Goal: Information Seeking & Learning: Find specific fact

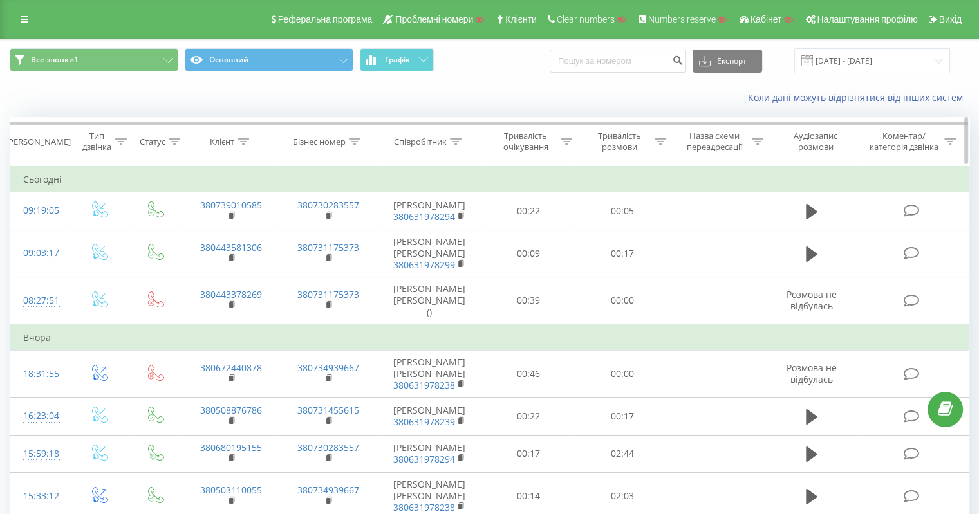
click at [448, 140] on div "Співробітник" at bounding box center [428, 141] width 68 height 11
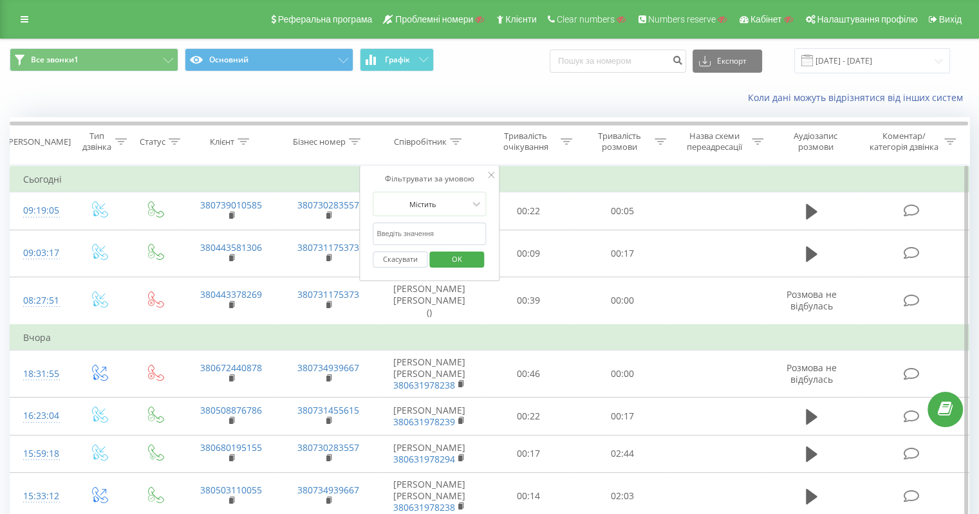
click at [427, 233] on input "text" at bounding box center [429, 234] width 113 height 23
paste input "063 197 8351"
click at [401, 232] on input "063 197 8351" at bounding box center [429, 234] width 113 height 23
click at [389, 230] on input "063 1978351" at bounding box center [429, 234] width 113 height 23
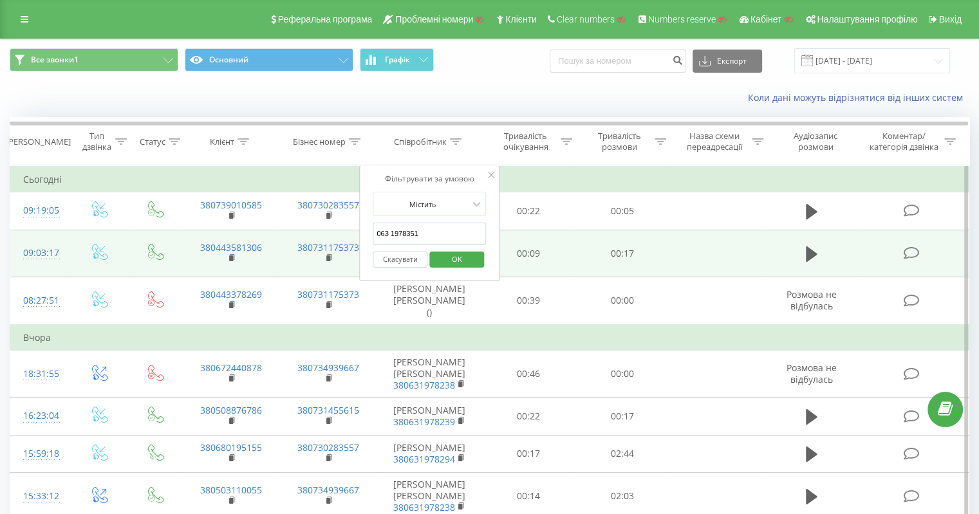
type input "0631978351"
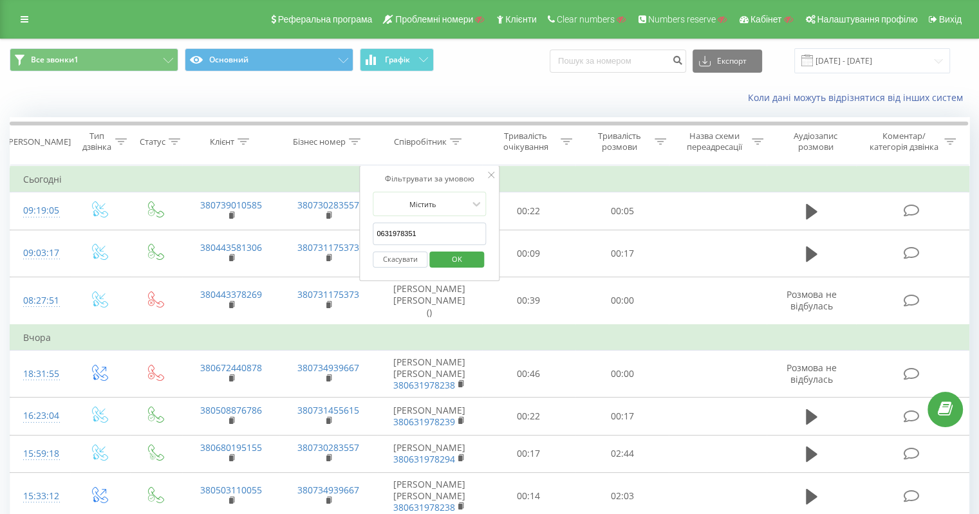
click at [456, 258] on span "OK" at bounding box center [457, 259] width 36 height 20
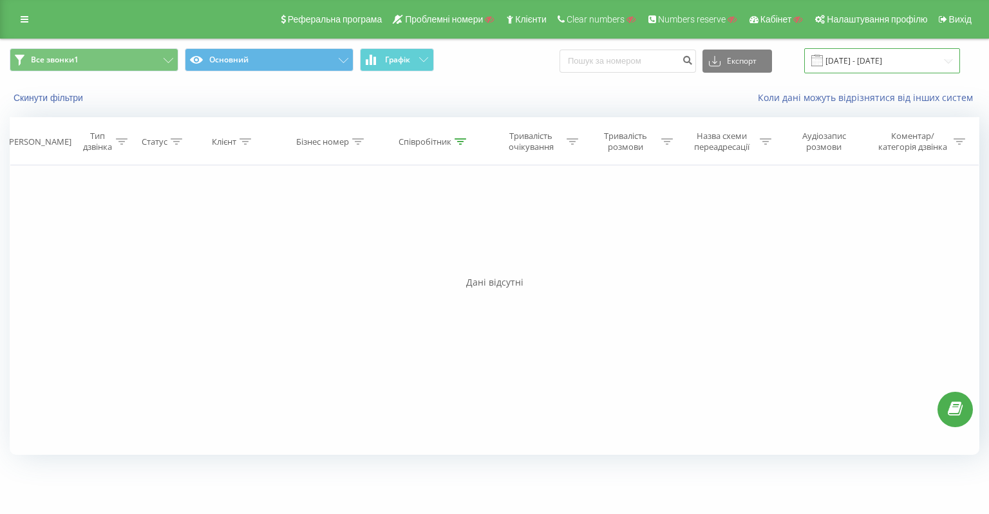
click at [848, 62] on input "[DATE] - [DATE]" at bounding box center [882, 60] width 156 height 25
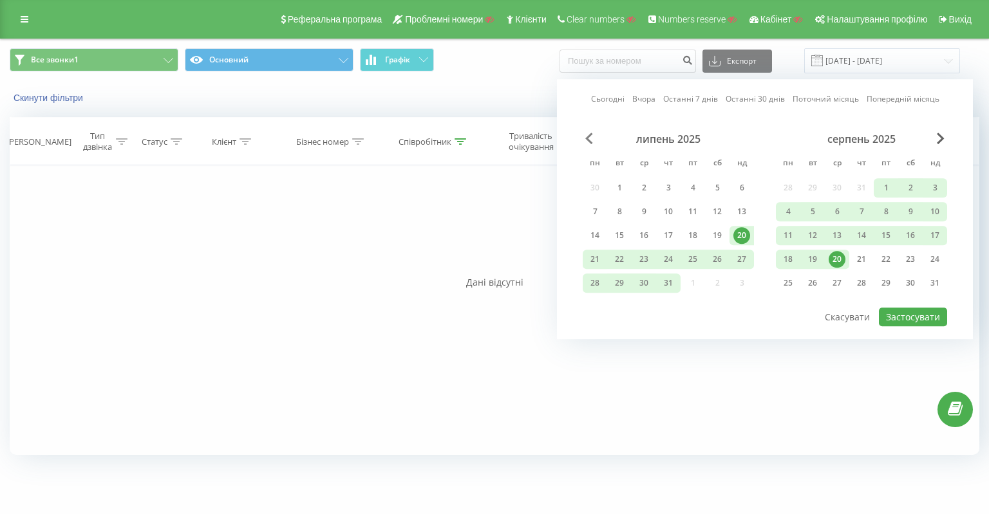
click at [590, 135] on span "Previous Month" at bounding box center [589, 139] width 8 height 12
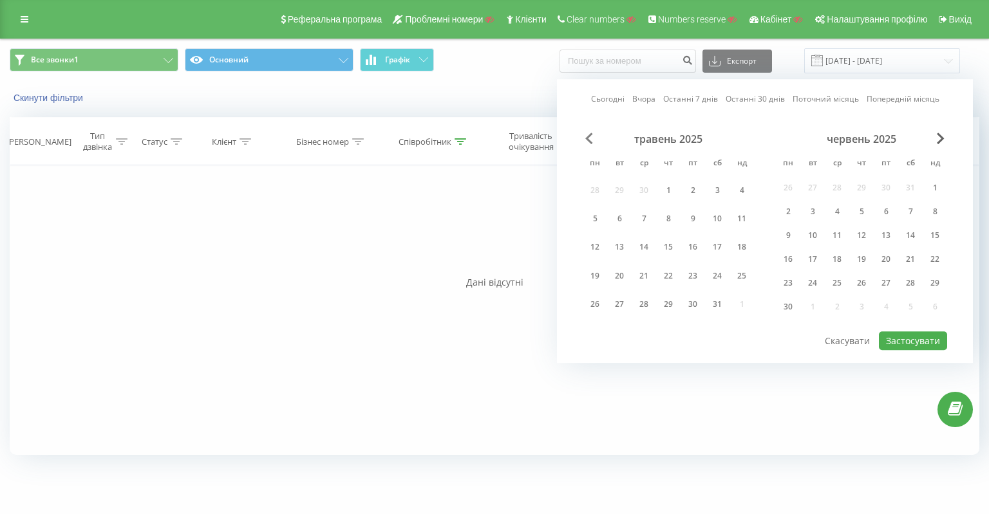
click at [590, 135] on span "Previous Month" at bounding box center [589, 139] width 8 height 12
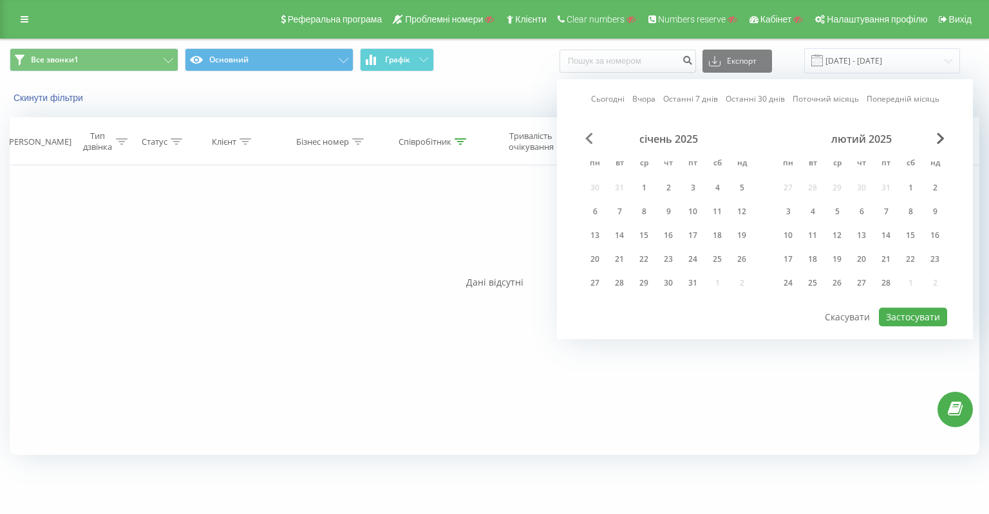
click at [590, 135] on span "Previous Month" at bounding box center [589, 139] width 8 height 12
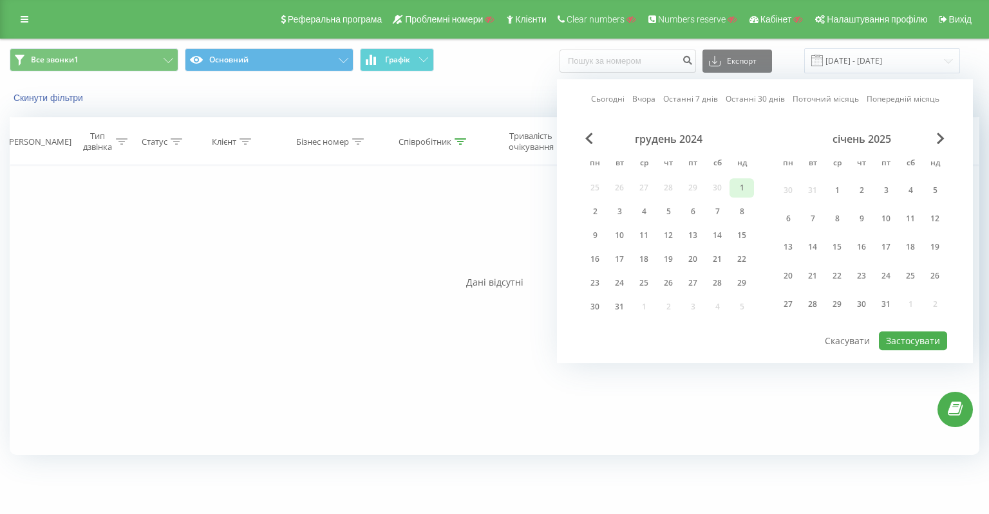
click at [738, 186] on div "1" at bounding box center [741, 188] width 17 height 17
click at [944, 135] on div "січень 2025" at bounding box center [861, 139] width 171 height 13
click at [934, 141] on div "січень 2025" at bounding box center [861, 139] width 171 height 13
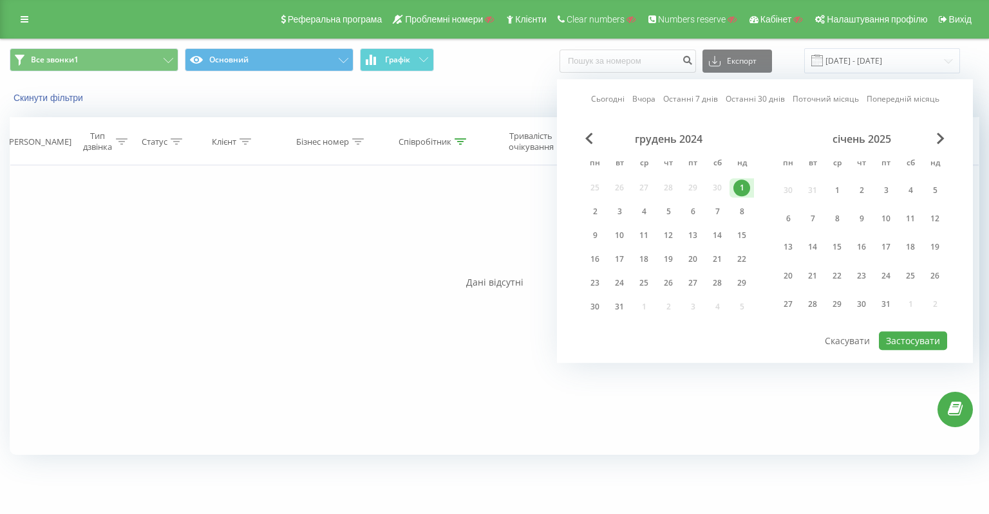
click at [934, 141] on div "січень 2025" at bounding box center [861, 139] width 171 height 13
click at [939, 138] on span "Next Month" at bounding box center [940, 139] width 8 height 12
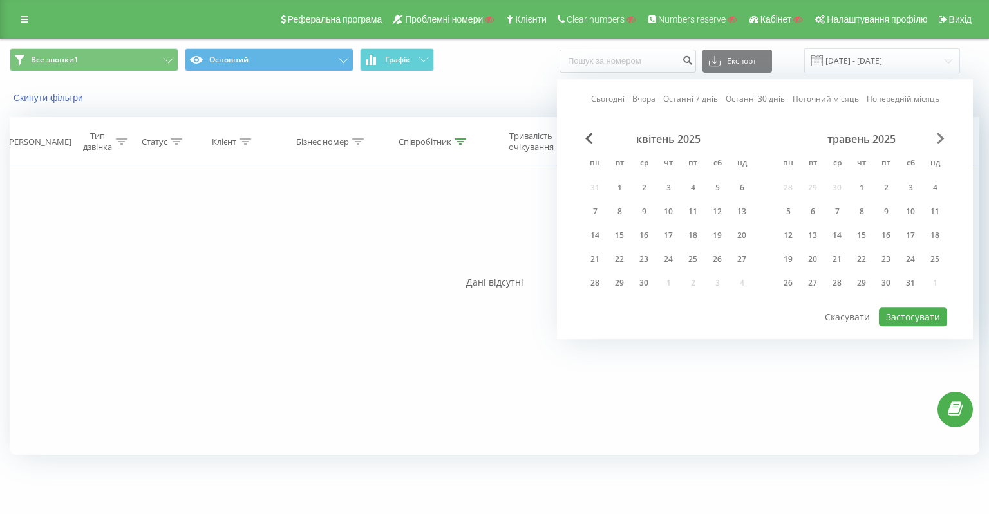
click at [939, 138] on span "Next Month" at bounding box center [940, 139] width 8 height 12
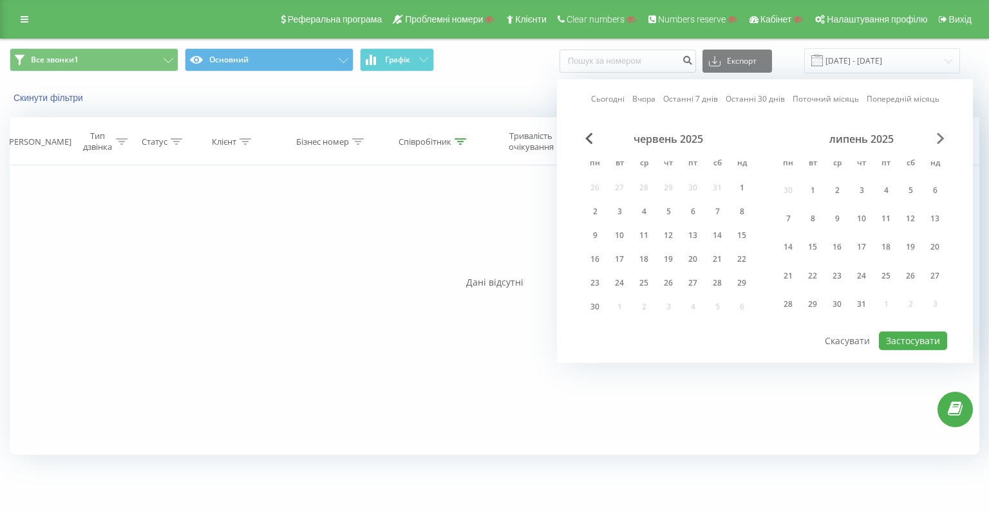
click at [939, 138] on span "Next Month" at bounding box center [940, 139] width 8 height 12
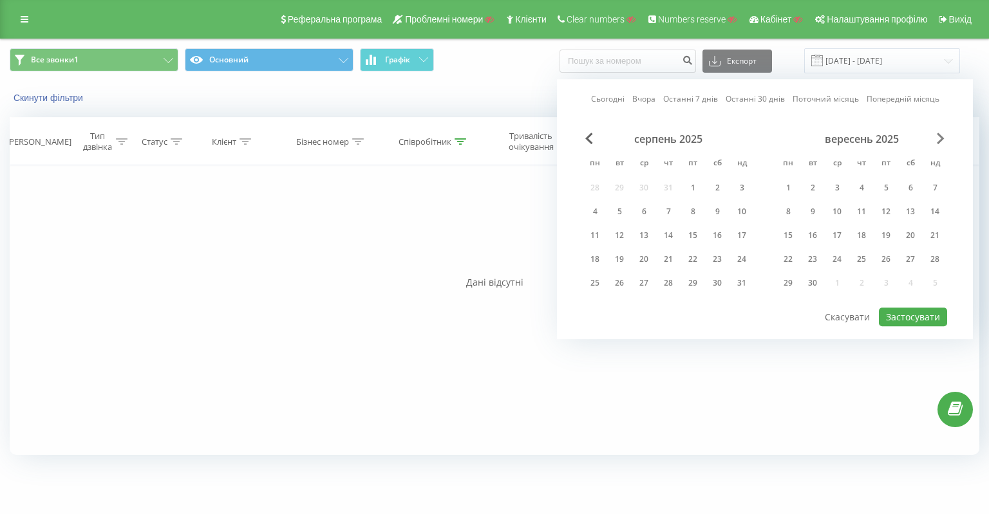
click at [939, 138] on span "Next Month" at bounding box center [940, 139] width 8 height 12
click at [863, 275] on div "30" at bounding box center [861, 283] width 17 height 17
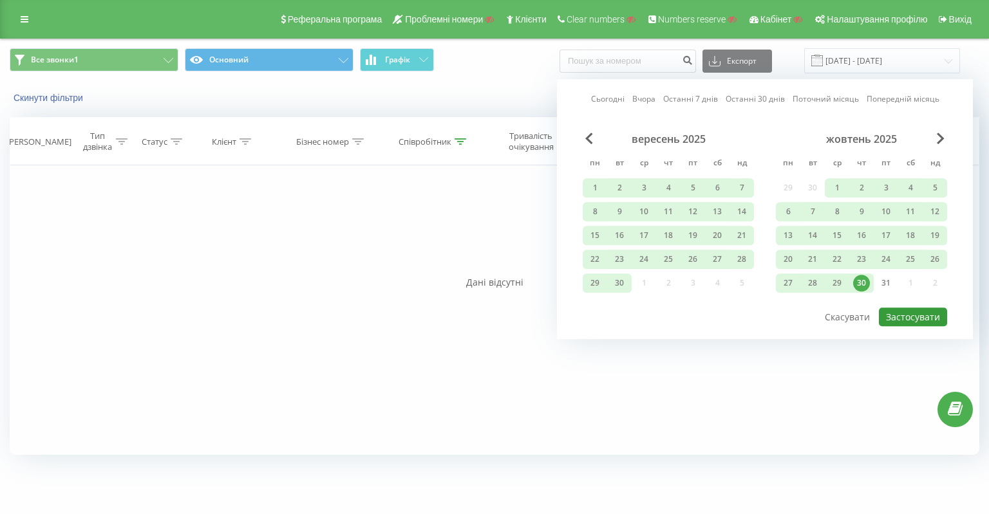
click at [906, 315] on button "Застосувати" at bounding box center [913, 317] width 68 height 19
type input "01.12.2024 - 30.10.2025"
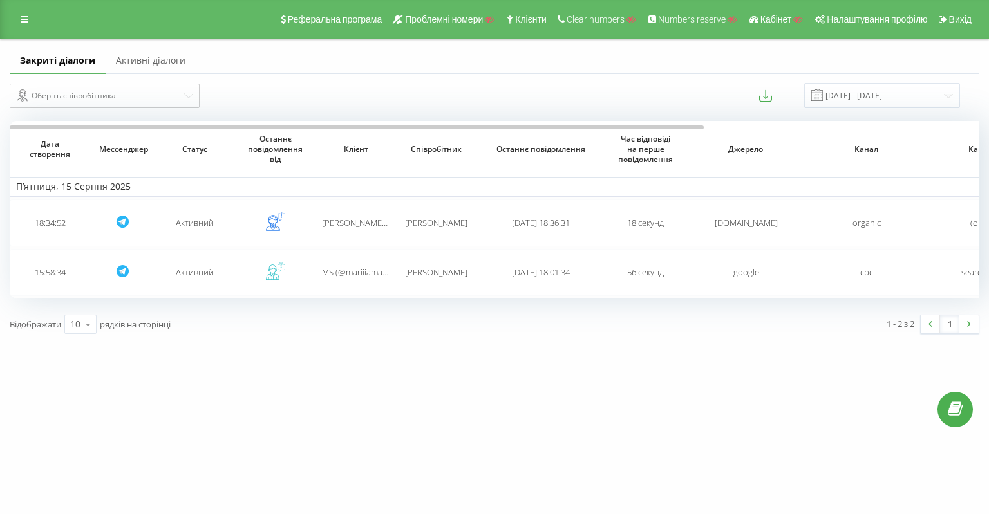
click at [155, 64] on link "Активні діалоги" at bounding box center [151, 61] width 90 height 26
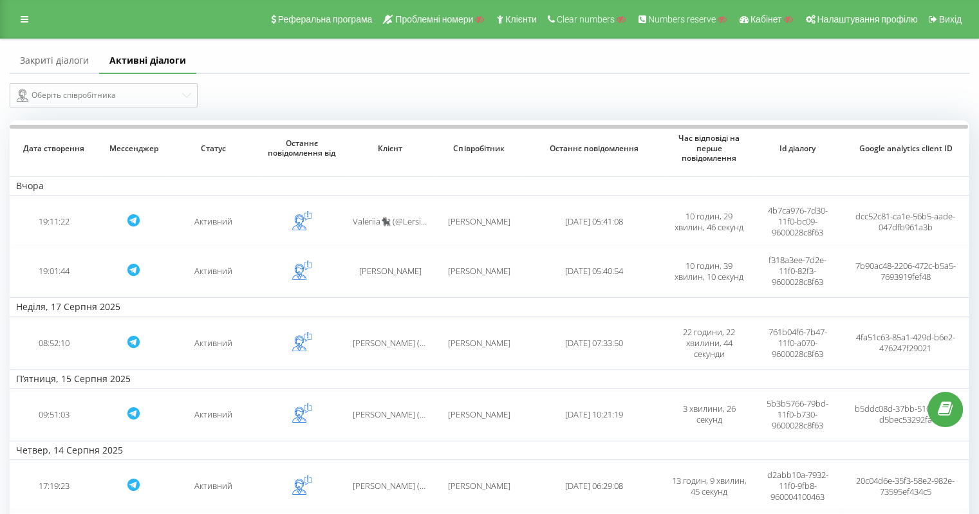
click at [42, 57] on link "Закриті діалоги" at bounding box center [54, 61] width 89 height 26
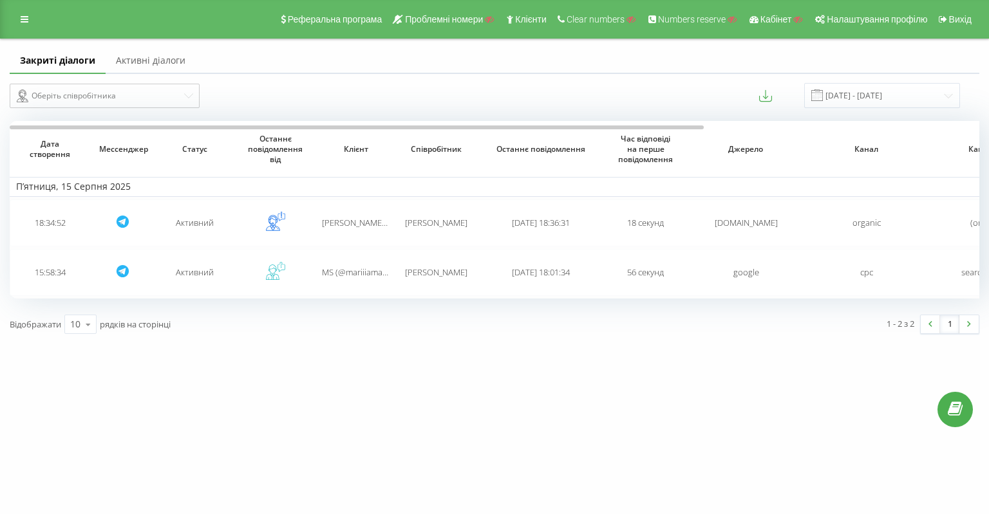
click at [165, 56] on link "Активні діалоги" at bounding box center [151, 61] width 90 height 26
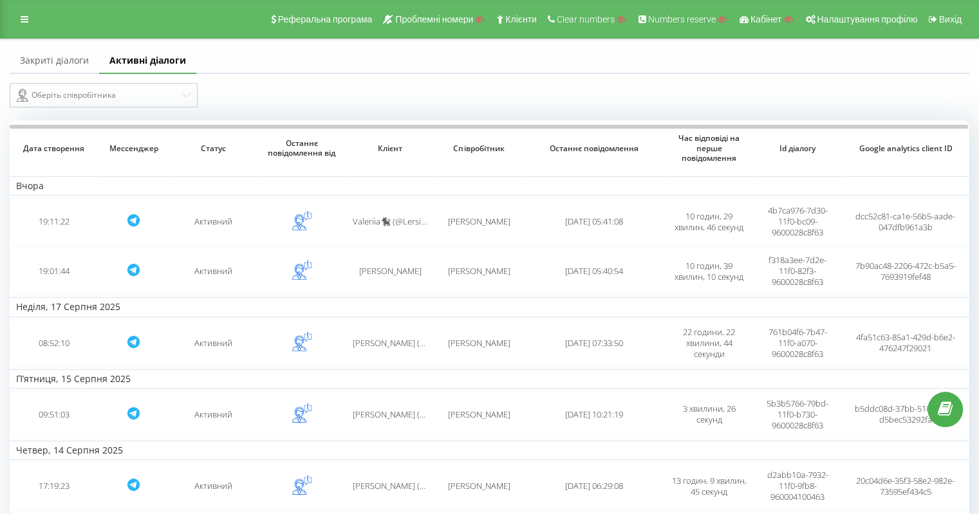
click at [70, 60] on link "Закриті діалоги" at bounding box center [54, 61] width 89 height 26
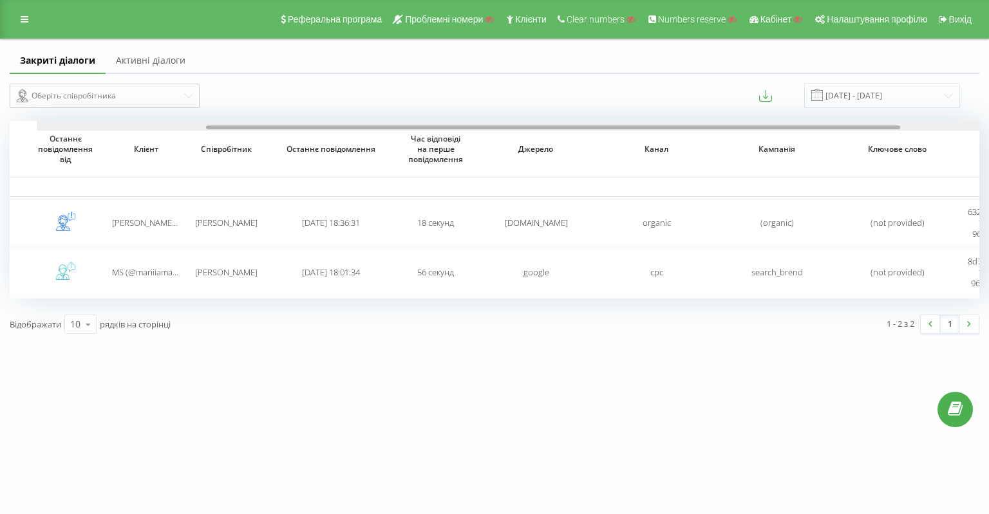
scroll to position [0, 384]
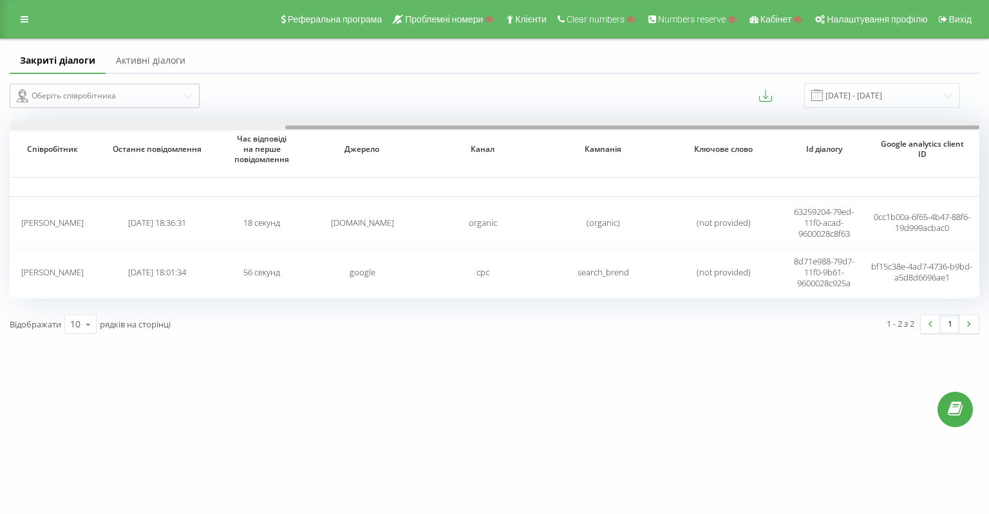
drag, startPoint x: 587, startPoint y: 128, endPoint x: 948, endPoint y: 138, distance: 361.2
click at [948, 138] on div "Дата створення Мессенджер Статус Останнє повідомлення від Клієнт Співробітник О…" at bounding box center [494, 209] width 969 height 177
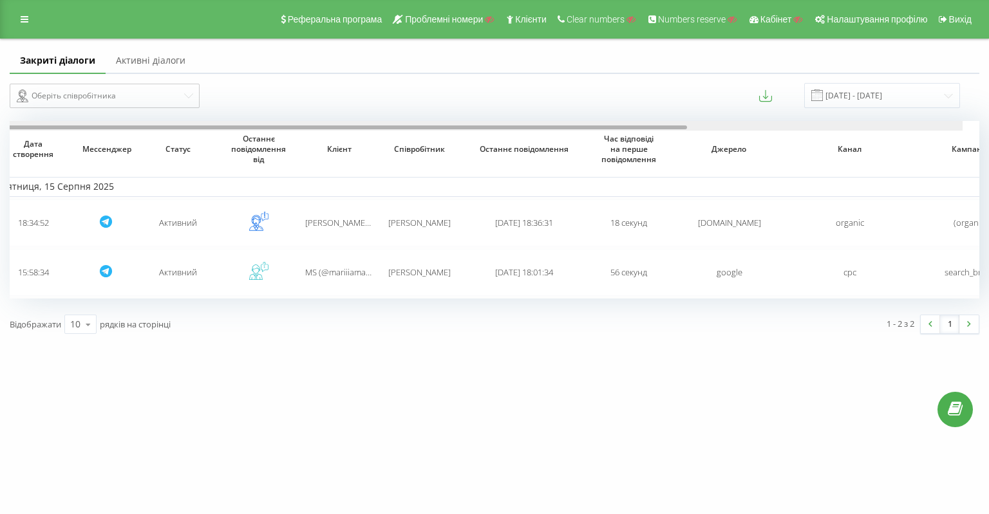
scroll to position [0, 0]
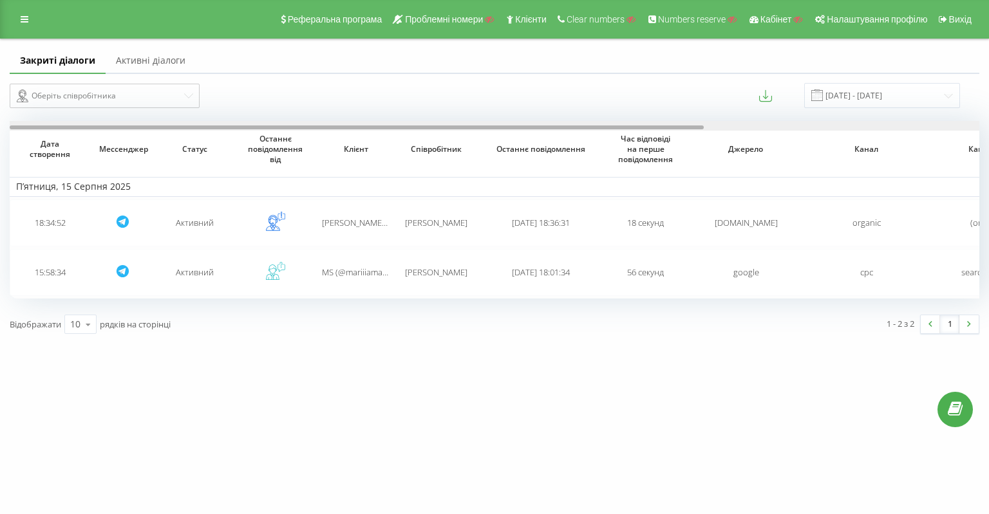
drag, startPoint x: 463, startPoint y: 127, endPoint x: 173, endPoint y: 129, distance: 289.6
click at [174, 129] on div at bounding box center [357, 128] width 694 height 4
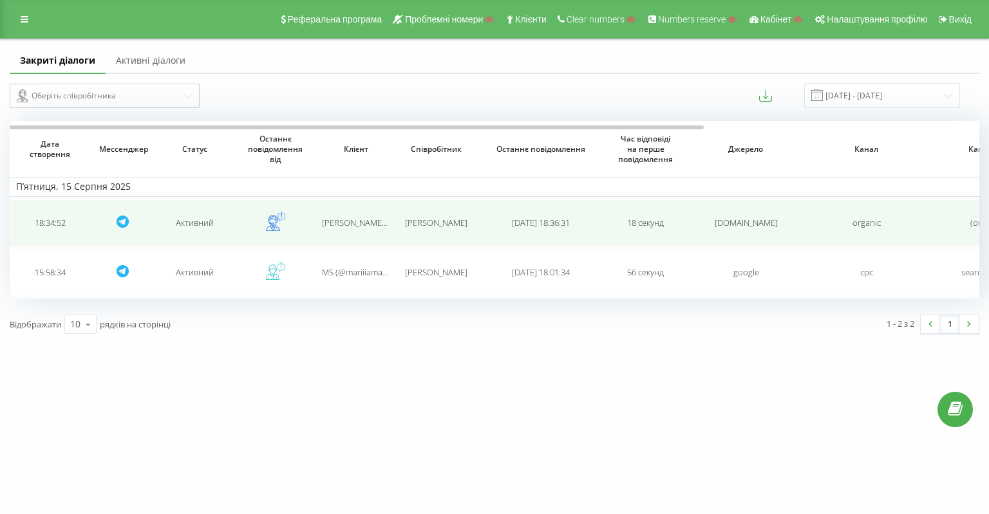
click at [274, 218] on icon at bounding box center [273, 223] width 14 height 15
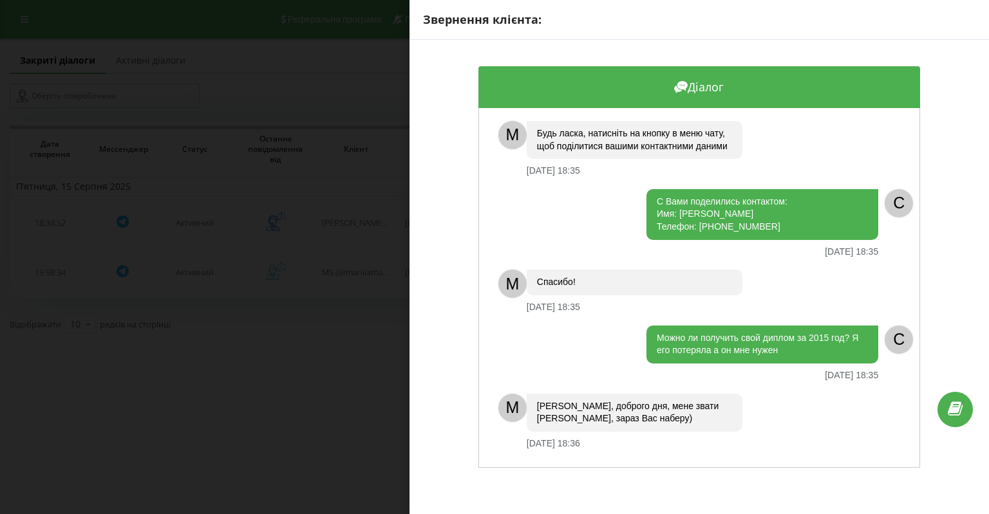
click at [326, 367] on div "Звернення клієнта: Діалог M Будь ласка, натисніть на кнопку в меню чату, щоб по…" at bounding box center [494, 257] width 989 height 514
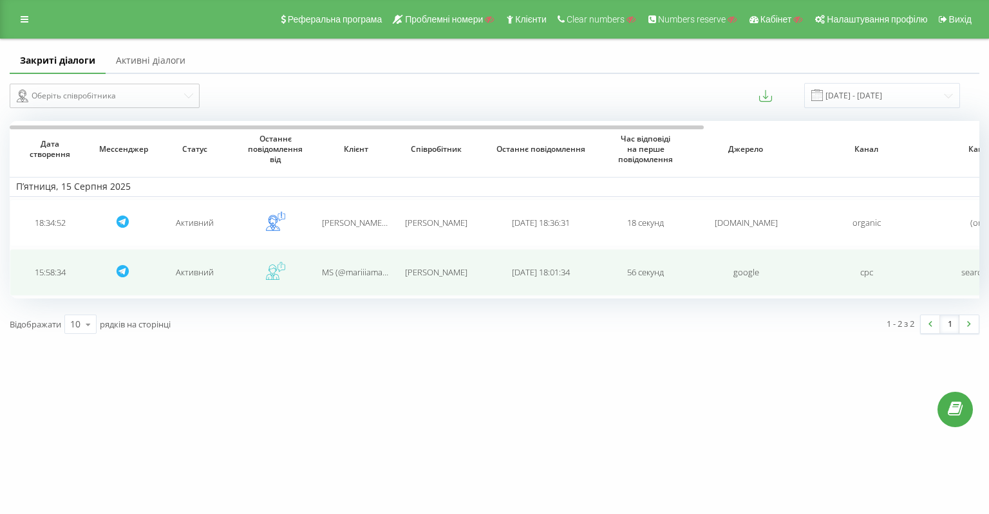
click at [325, 272] on span "MS (@mariiiamariia)" at bounding box center [359, 272] width 75 height 12
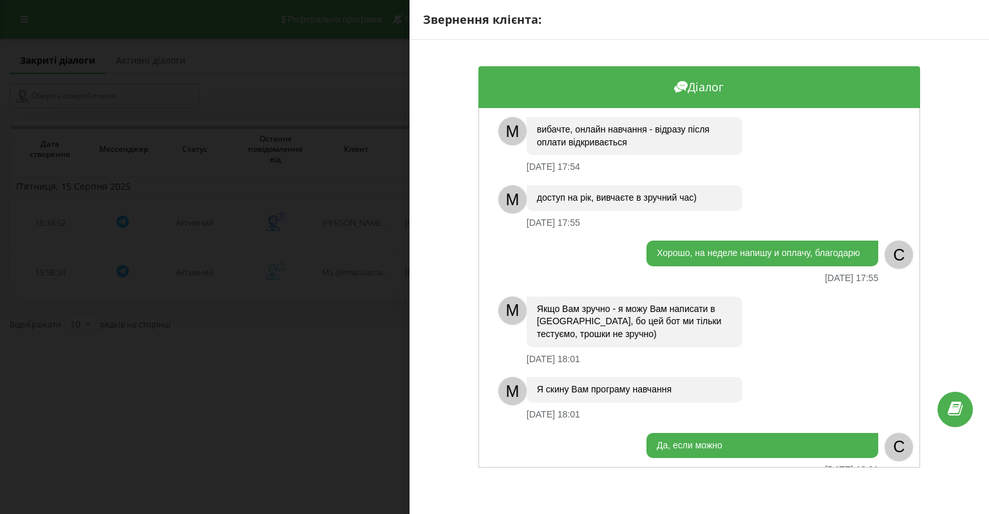
scroll to position [767, 0]
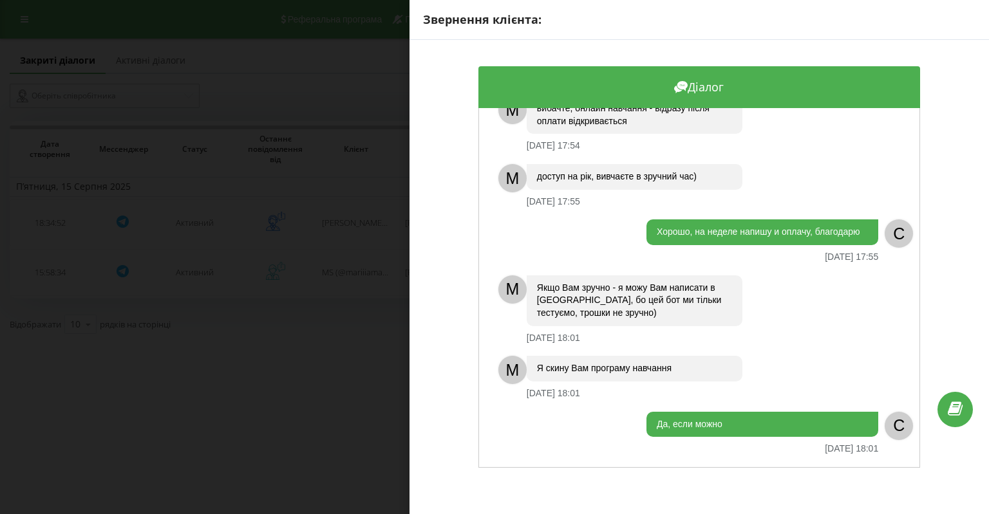
click at [344, 425] on div "Звернення клієнта: Діалог Доброго дня, підскажіть чи є в вас курси з базової ко…" at bounding box center [494, 257] width 989 height 514
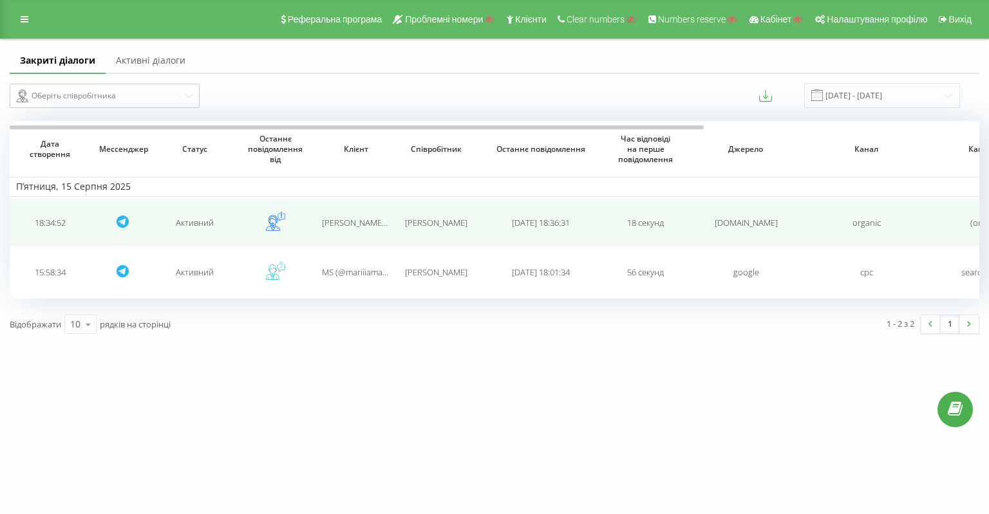
click at [353, 218] on span "[PERSON_NAME] (@julldem)" at bounding box center [374, 223] width 105 height 12
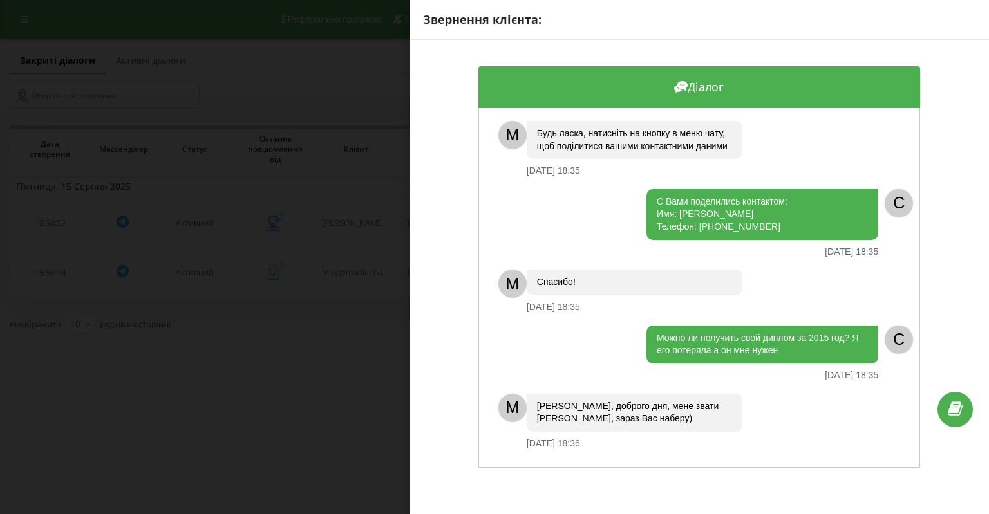
click at [343, 400] on div "Звернення клієнта: Діалог M Будь ласка, натисніть на кнопку в меню чату, щоб по…" at bounding box center [494, 257] width 989 height 514
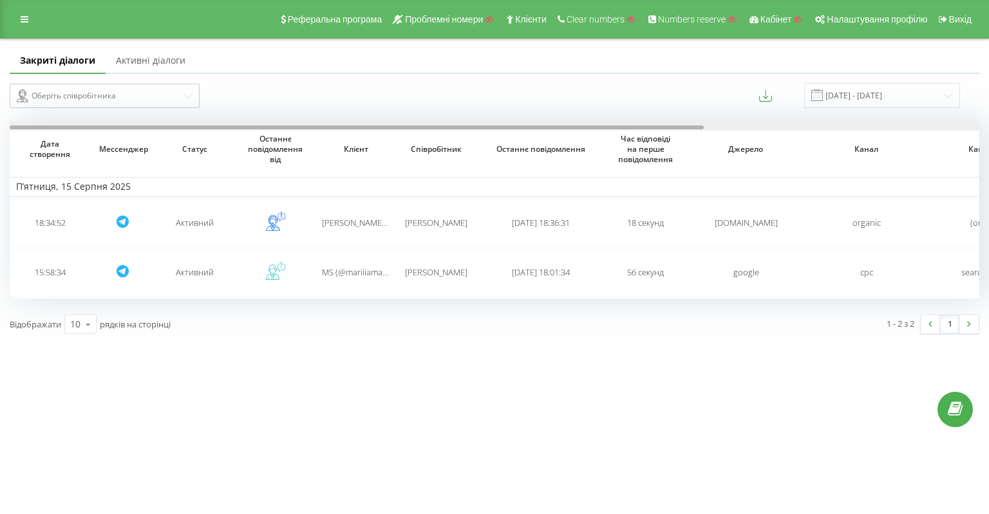
drag, startPoint x: 543, startPoint y: 127, endPoint x: 335, endPoint y: 123, distance: 207.9
click at [335, 123] on div at bounding box center [494, 126] width 969 height 10
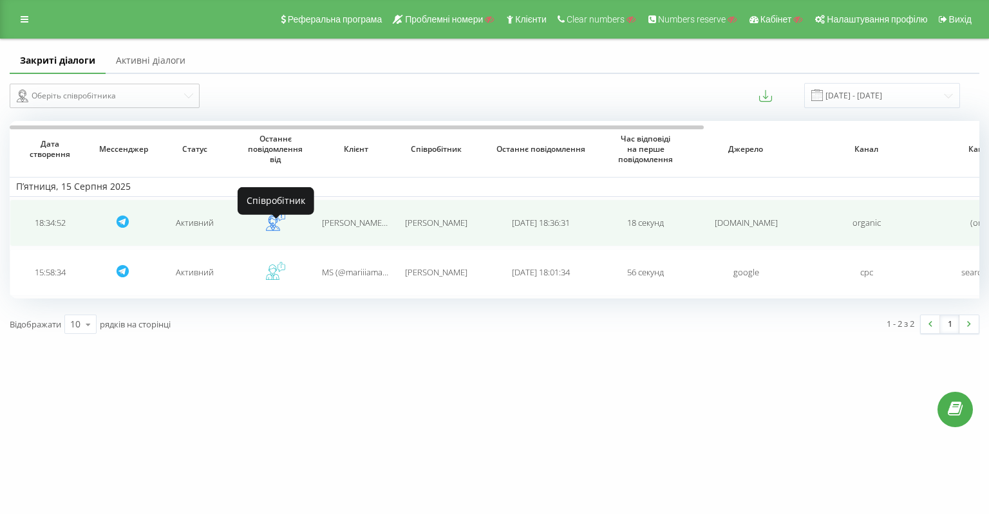
click at [279, 222] on icon at bounding box center [275, 221] width 19 height 19
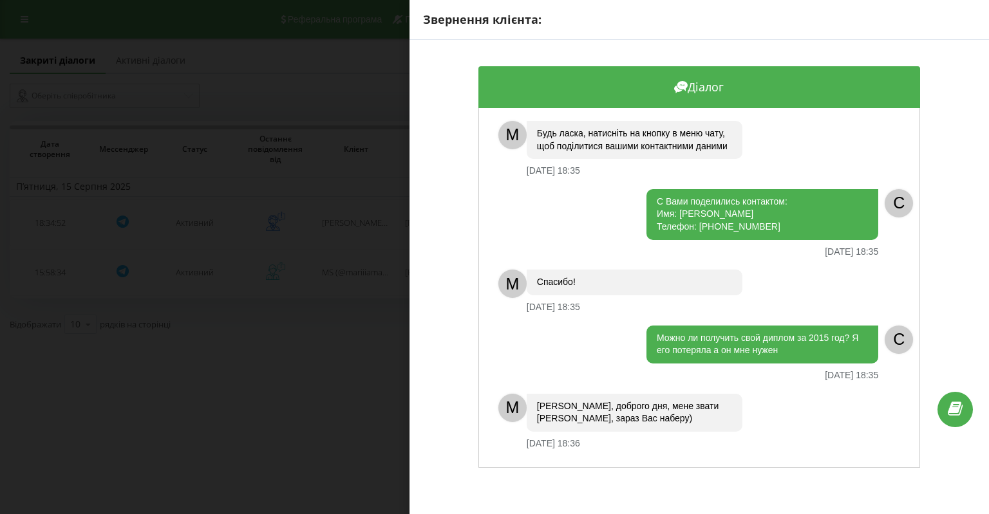
scroll to position [7, 0]
click at [716, 236] on div "С Вами поделились контактом: Имя: Юля Телефон: 12815412261" at bounding box center [762, 214] width 232 height 51
copy div "12815412261"
click at [281, 327] on div "Звернення клієнта: Діалог M Будь ласка, натисніть на кнопку в меню чату, щоб по…" at bounding box center [494, 257] width 989 height 514
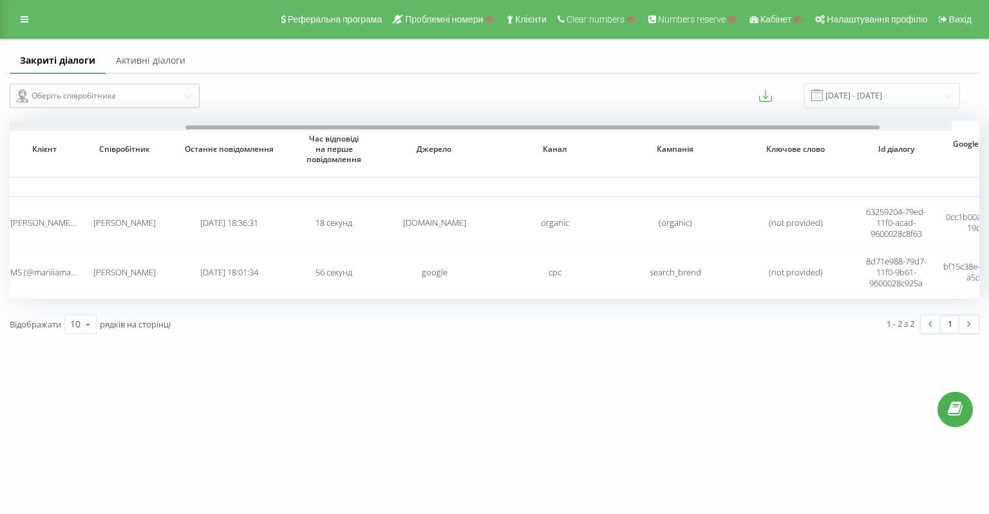
scroll to position [0, 312]
drag, startPoint x: 395, startPoint y: 128, endPoint x: 619, endPoint y: 136, distance: 224.1
click at [619, 136] on div "Дата створення Мессенджер Статус Останнє повідомлення від Клієнт Співробітник О…" at bounding box center [494, 209] width 969 height 177
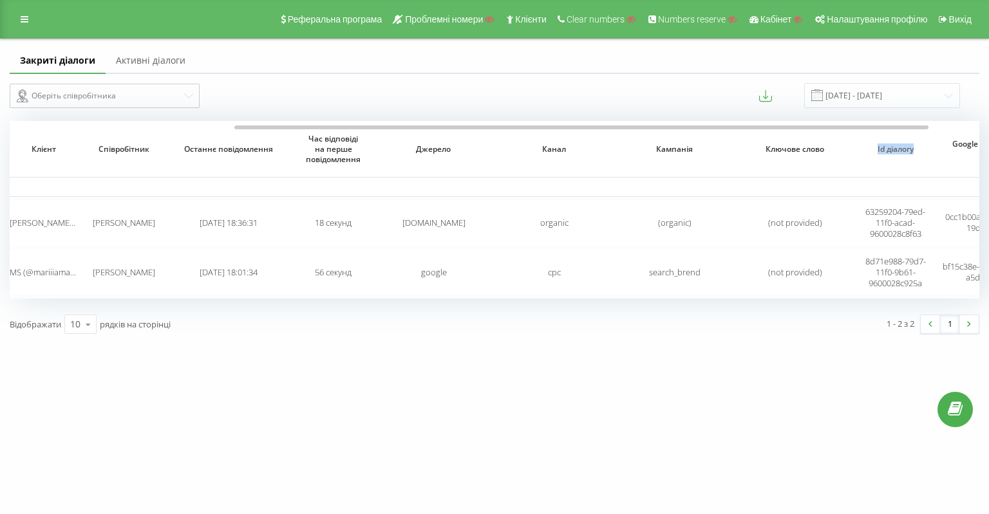
drag, startPoint x: 868, startPoint y: 149, endPoint x: 922, endPoint y: 151, distance: 54.1
click at [922, 151] on span "Id діалогу" at bounding box center [894, 149] width 61 height 10
copy span "Id діалогу"
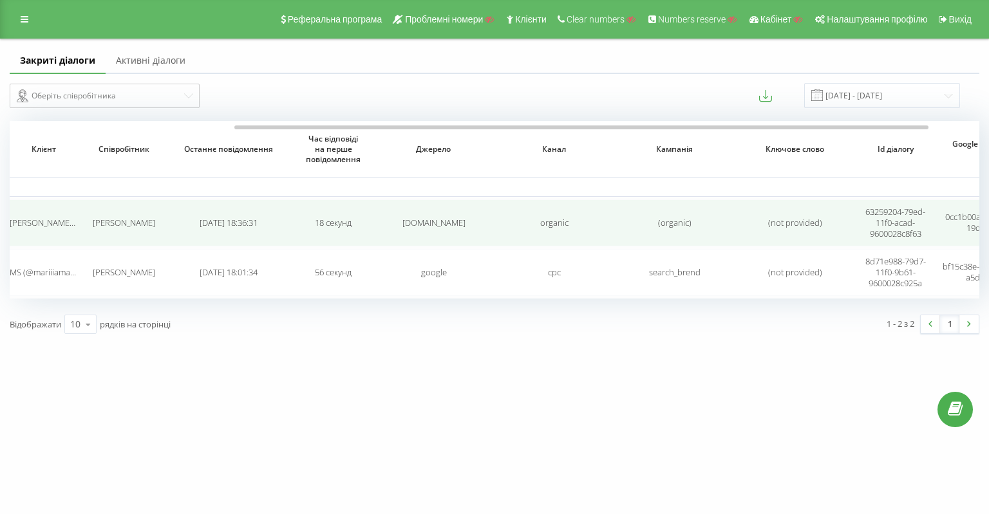
click at [897, 210] on span "63259204-79ed-11f0-acad-9600028c8f63" at bounding box center [895, 222] width 60 height 33
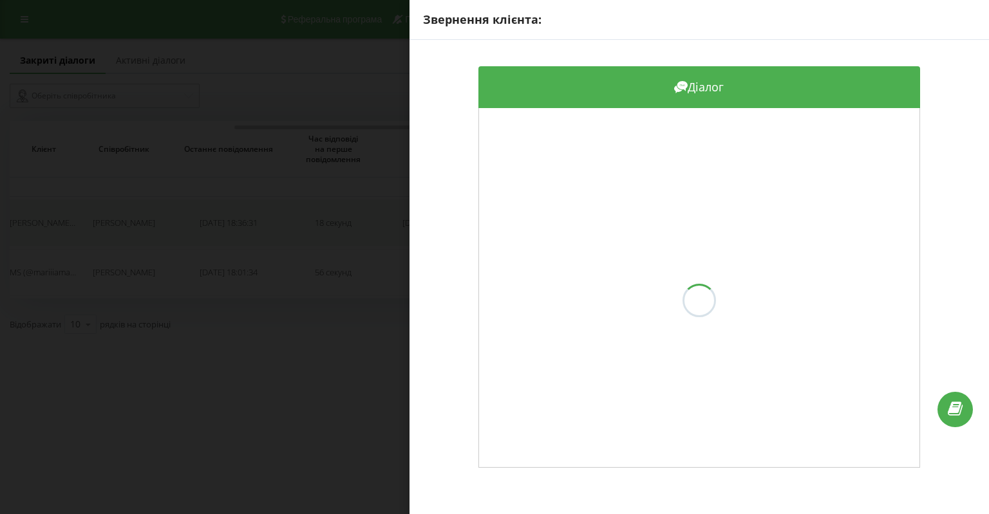
click at [897, 210] on div at bounding box center [699, 300] width 440 height 359
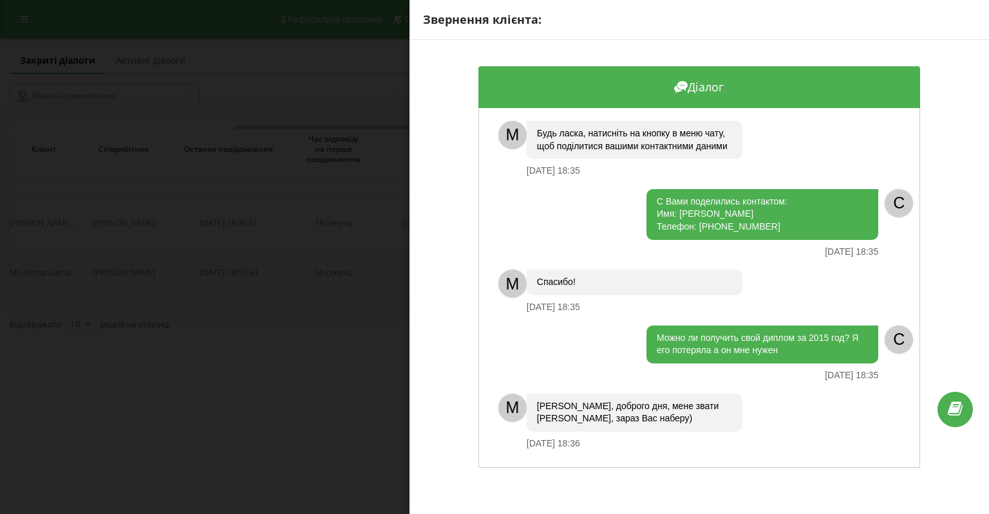
drag, startPoint x: 387, startPoint y: 246, endPoint x: 390, endPoint y: 255, distance: 9.0
click at [384, 251] on div "Звернення клієнта: Діалог M Будь ласка, натисніть на кнопку в меню чату, щоб по…" at bounding box center [494, 257] width 989 height 514
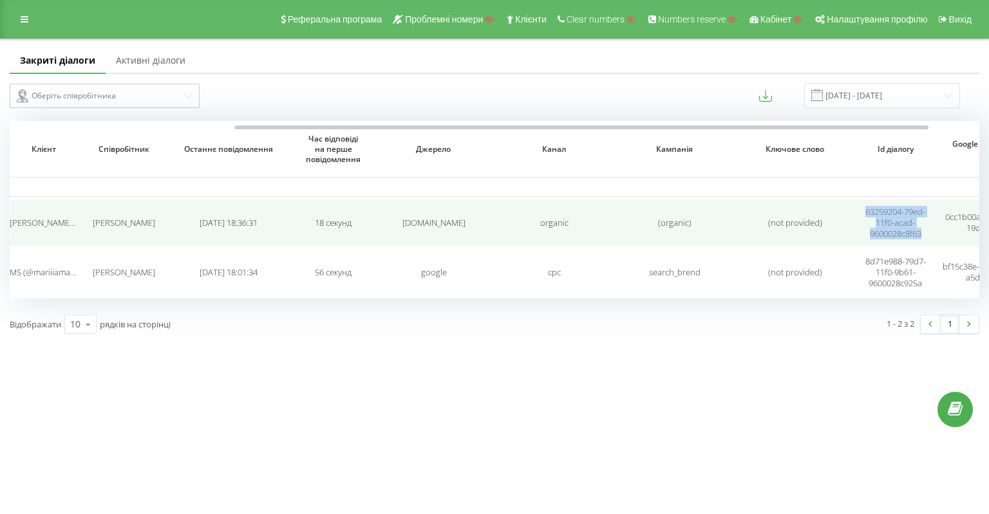
drag, startPoint x: 924, startPoint y: 230, endPoint x: 842, endPoint y: 210, distance: 84.8
click at [842, 210] on tr "18:34:52 Активний Юля (@julldem) Анастасія Топалова 2025-08-15 18:36:31 18 секу…" at bounding box center [374, 223] width 1353 height 47
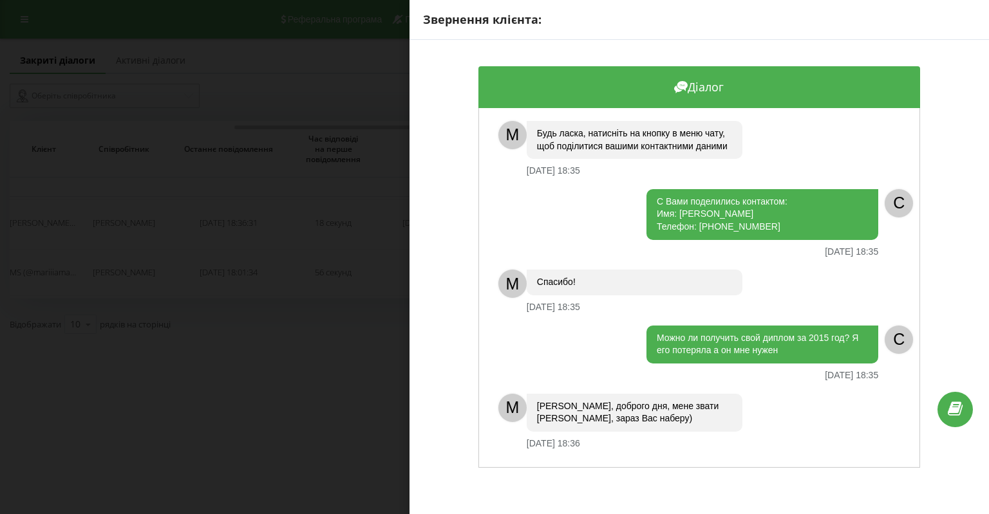
copy tr "63259204-79ed-11f0-acad-9600028c8f63"
click at [256, 422] on div "Звернення клієнта: Діалог M Будь ласка, натисніть на кнопку в меню чату, щоб по…" at bounding box center [494, 257] width 989 height 514
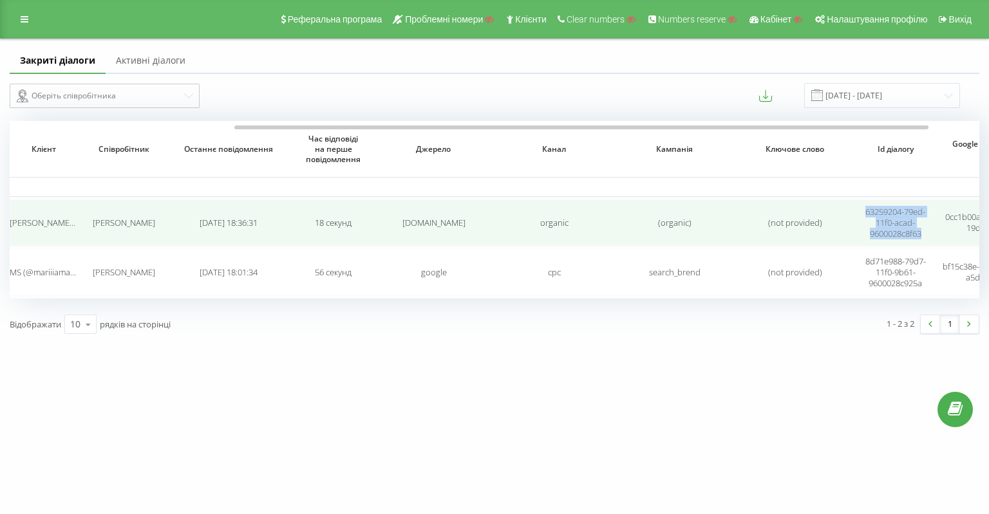
copy tr "63259204-79ed-11f0-acad-9600028c8f63"
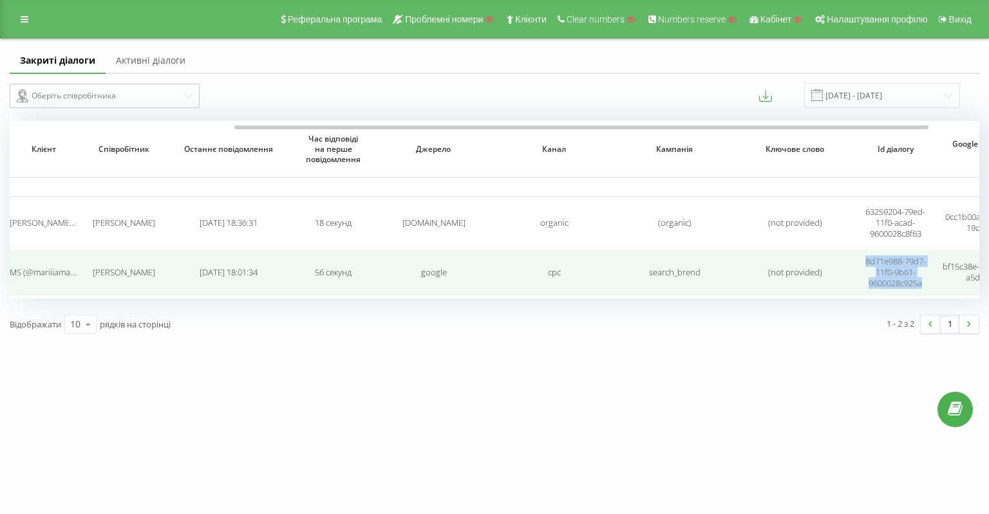
drag, startPoint x: 912, startPoint y: 281, endPoint x: 862, endPoint y: 261, distance: 53.4
click at [862, 261] on td "8d71e988-79d7-11f0-9b61-9600028c925a" at bounding box center [895, 272] width 80 height 47
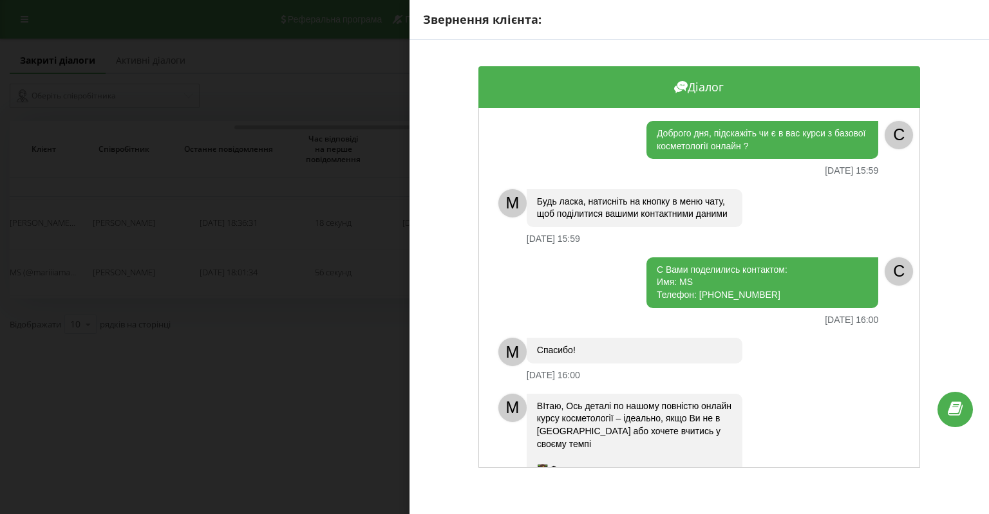
click at [302, 405] on div "Звернення клієнта: Діалог Доброго дня, підскажіть чи є в вас курси з базової ко…" at bounding box center [494, 257] width 989 height 514
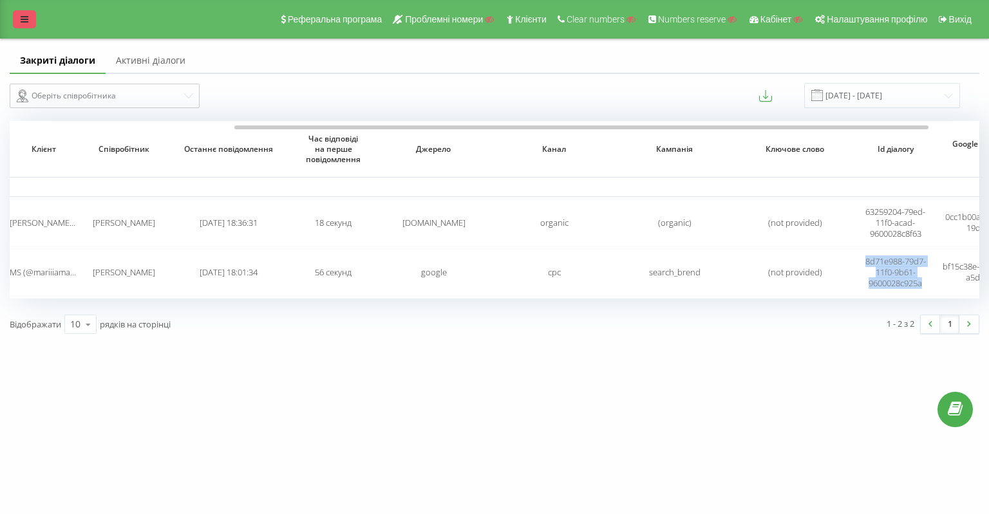
click at [24, 21] on icon at bounding box center [25, 19] width 8 height 9
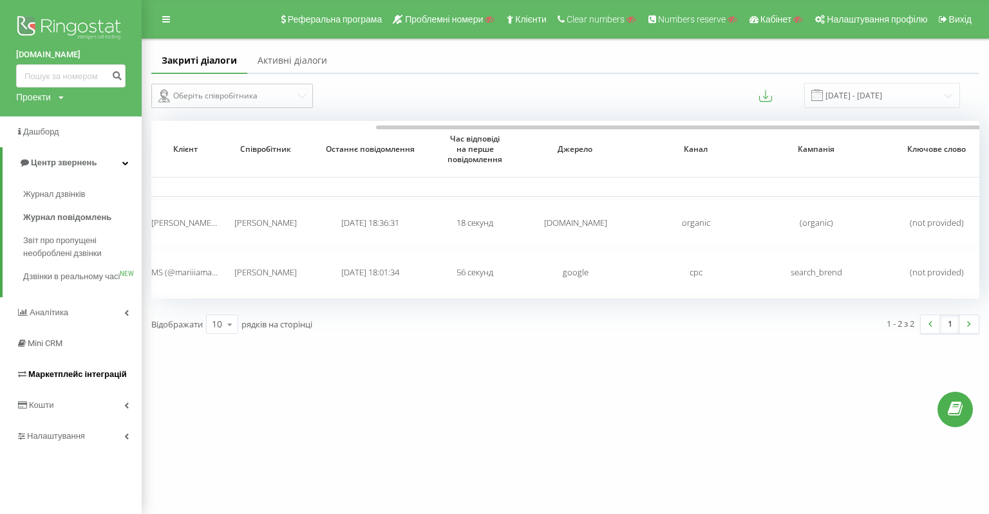
click at [95, 379] on span "Маркетплейс інтеграцій" at bounding box center [77, 374] width 98 height 10
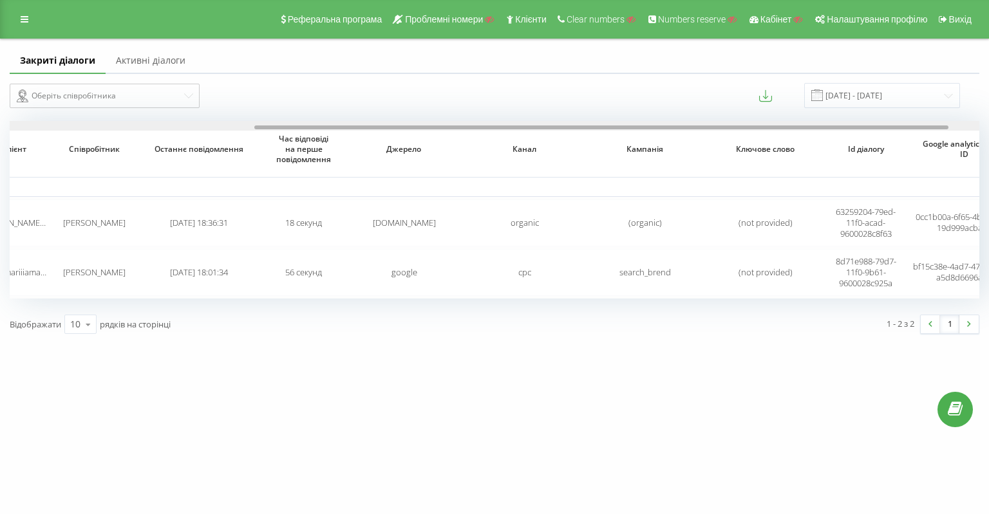
scroll to position [0, 384]
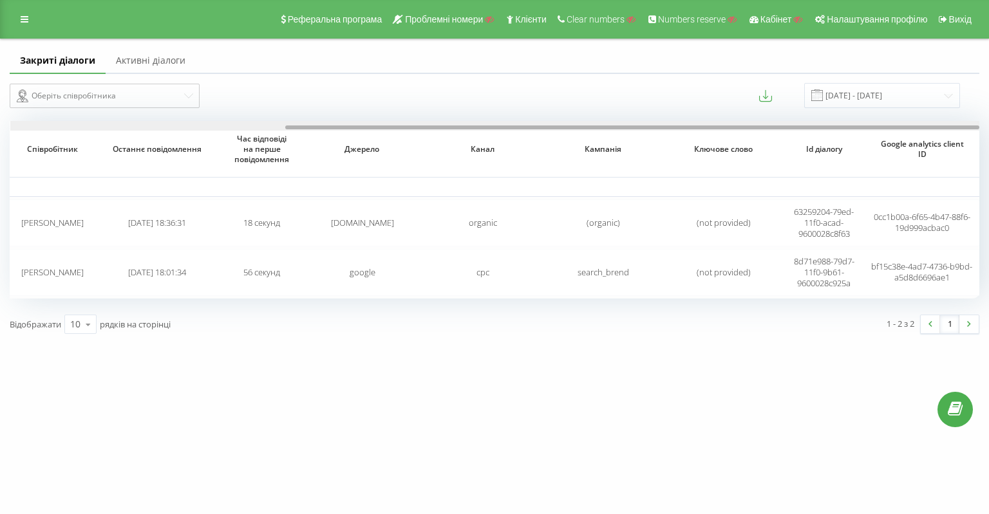
drag, startPoint x: 577, startPoint y: 128, endPoint x: 909, endPoint y: 122, distance: 332.1
click at [909, 122] on div at bounding box center [494, 126] width 969 height 10
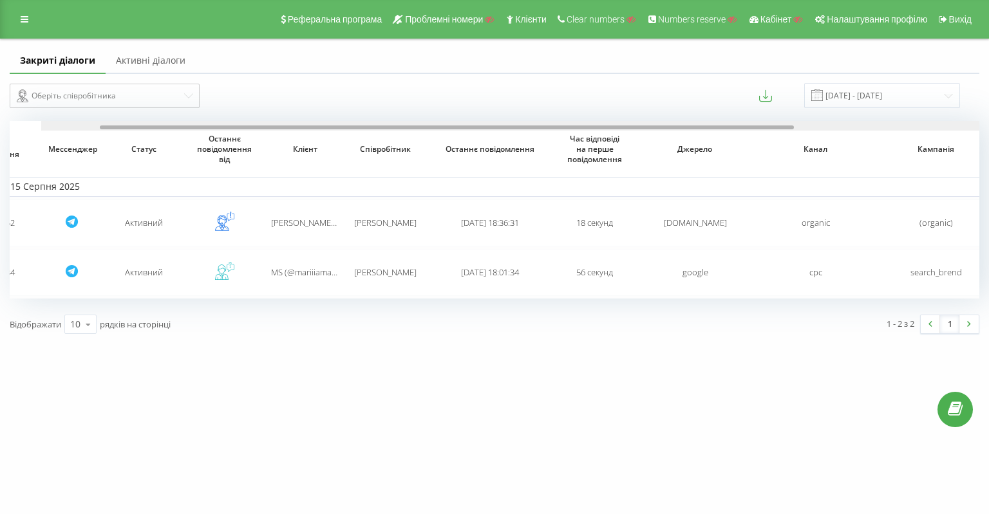
scroll to position [0, 0]
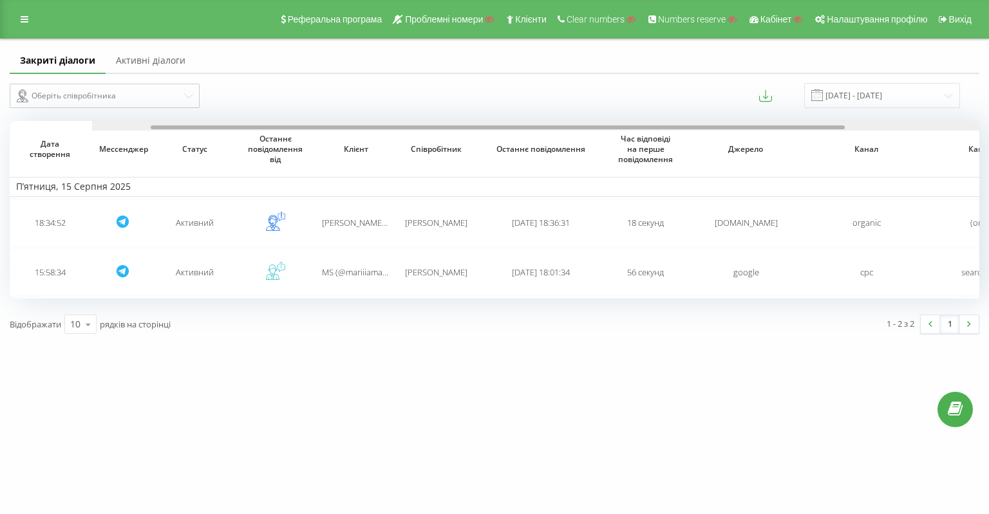
drag, startPoint x: 377, startPoint y: 127, endPoint x: 0, endPoint y: 124, distance: 377.2
click at [0, 124] on div "Закриті діалоги Активні діалоги Оберіть співробітника [DATE] - [DATE] Дата ство…" at bounding box center [494, 191] width 989 height 305
